Goal: Task Accomplishment & Management: Manage account settings

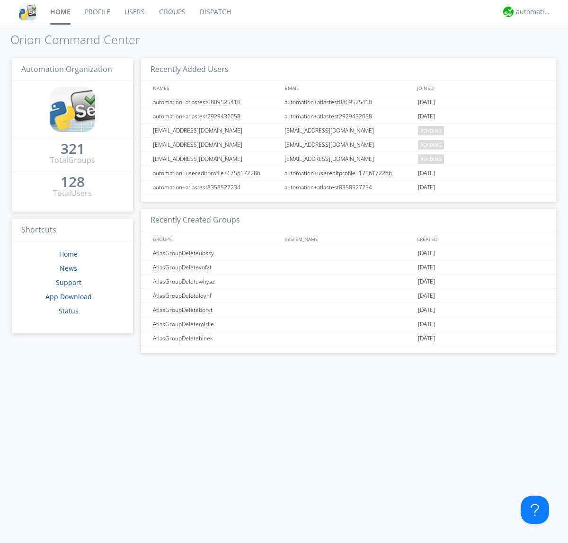
click at [134, 12] on link "Users" at bounding box center [134, 12] width 35 height 24
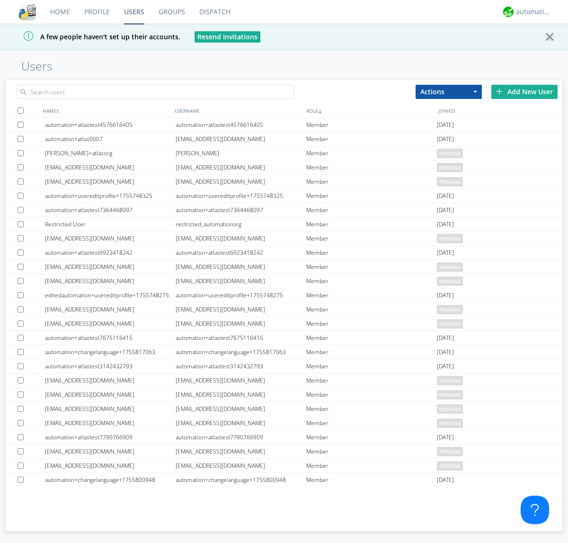
click at [524, 91] on div "Add New User" at bounding box center [524, 92] width 66 height 14
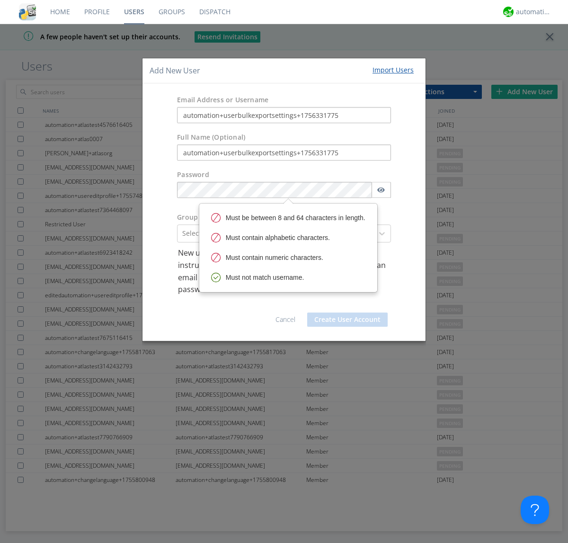
click at [347, 319] on button "Create User Account" at bounding box center [347, 319] width 80 height 14
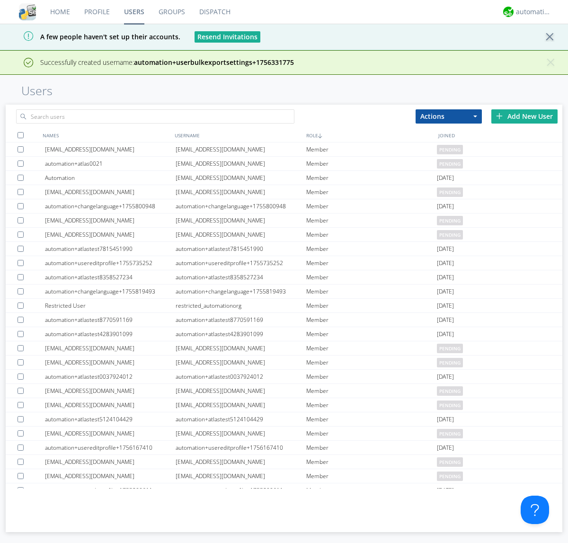
click at [524, 116] on div "Add New User" at bounding box center [524, 116] width 66 height 14
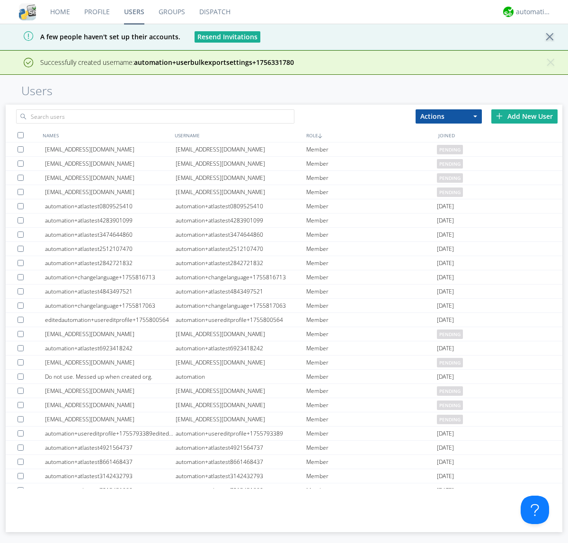
click at [524, 116] on div "Add New User" at bounding box center [524, 116] width 66 height 14
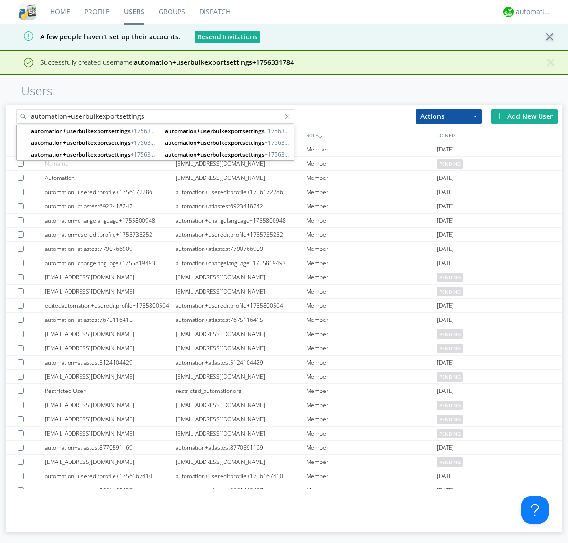
type input "automation+userbulkexportsettings"
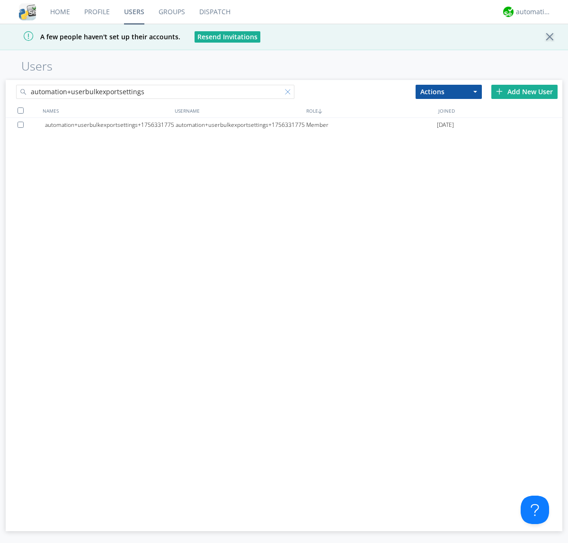
click at [290, 93] on div at bounding box center [289, 93] width 9 height 9
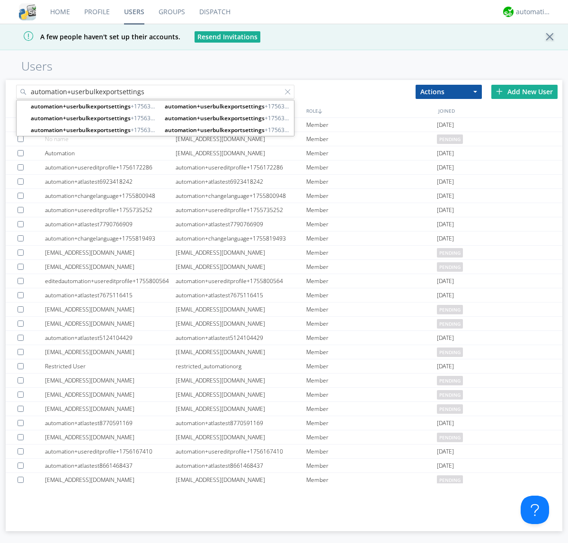
type input "automation+userbulkexportsettings"
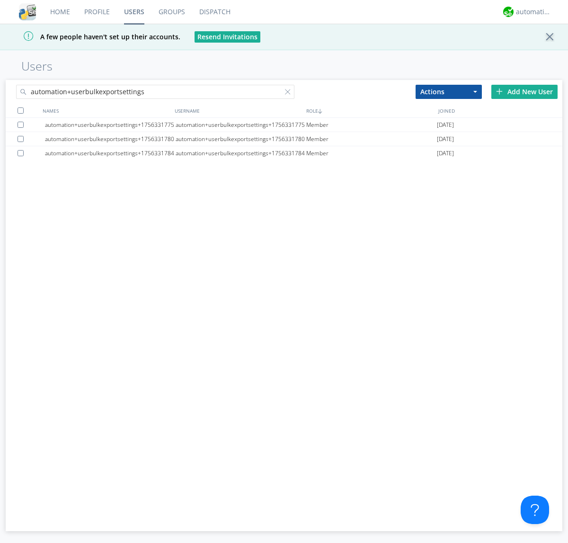
click at [20, 110] on div at bounding box center [21, 110] width 6 height 6
click at [448, 91] on button "Actions" at bounding box center [448, 92] width 66 height 14
click at [0, 0] on link "Delete User" at bounding box center [0, 0] width 0 height 0
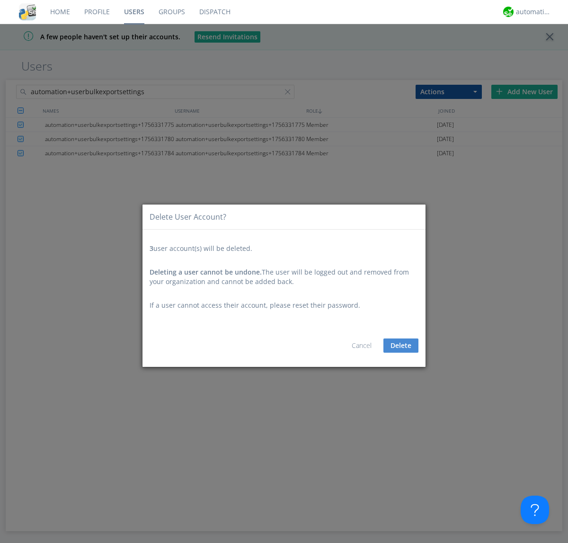
click at [401, 345] on button "Delete" at bounding box center [400, 345] width 35 height 14
